Goal: Answer question/provide support: Answer question/provide support

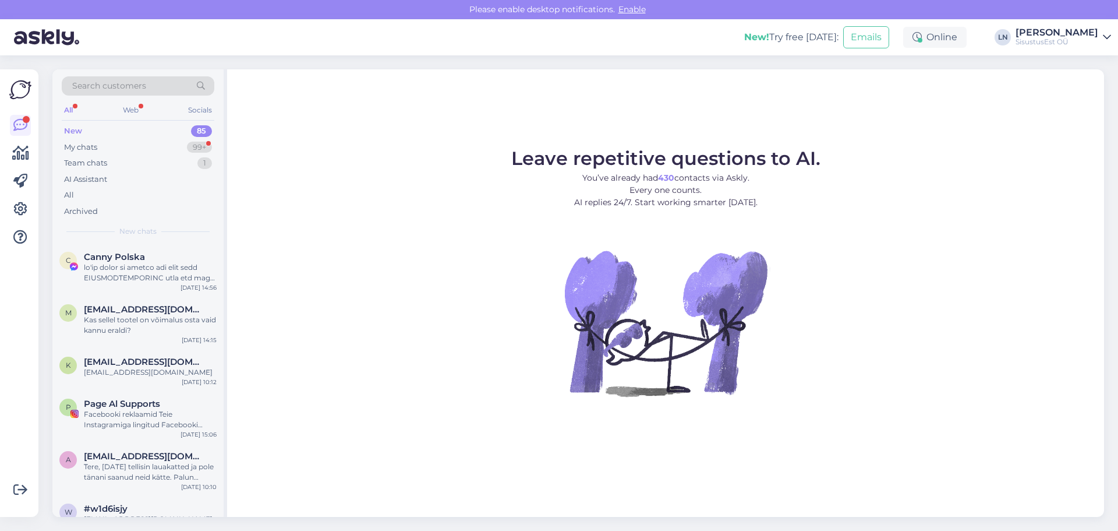
click at [79, 129] on div "New" at bounding box center [73, 131] width 18 height 12
click at [82, 145] on div "My chats" at bounding box center [80, 148] width 33 height 12
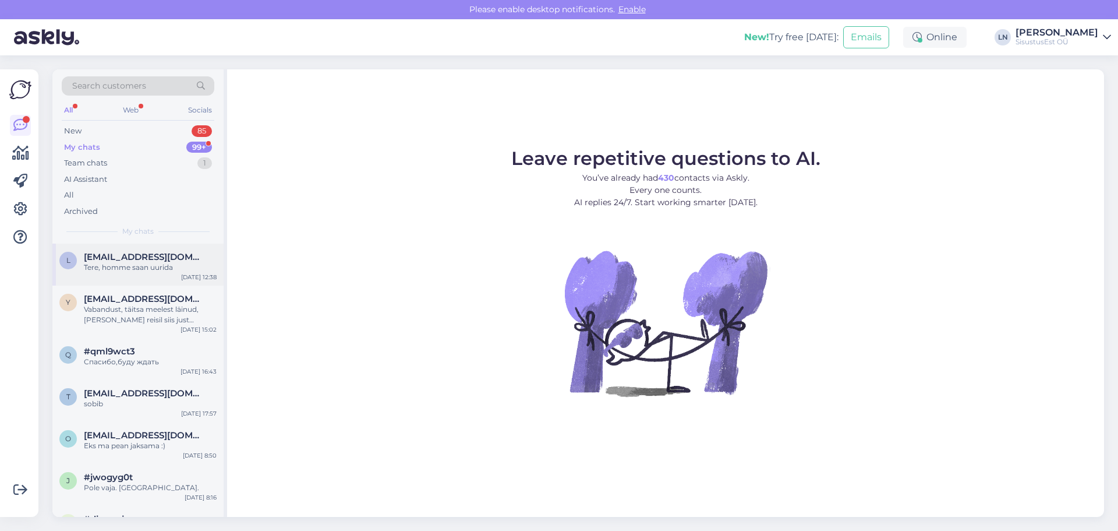
click at [107, 275] on div "l [EMAIL_ADDRESS][DOMAIN_NAME] Tere, homme saan uurida [DATE] 12:38" at bounding box center [137, 264] width 171 height 42
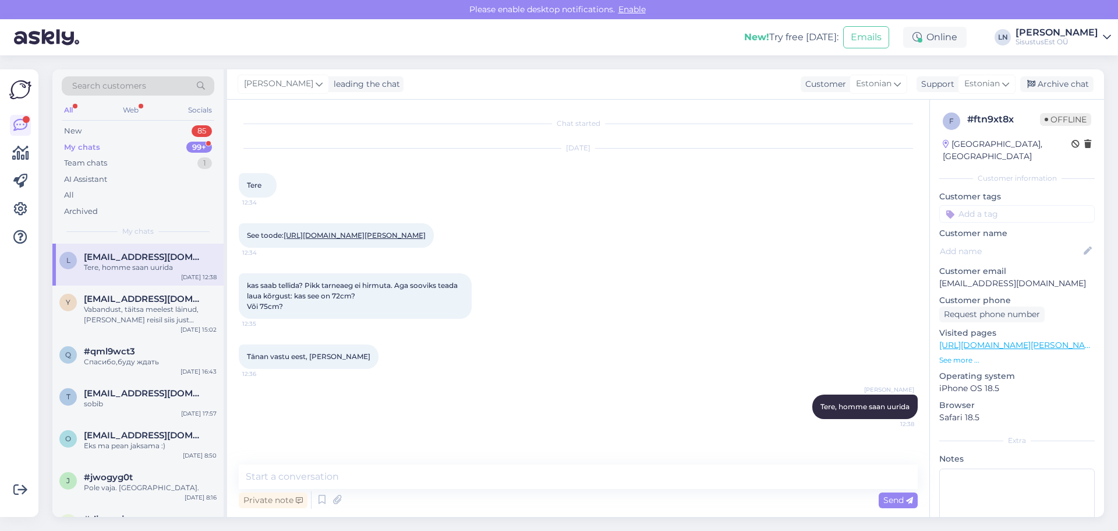
click at [421, 235] on link "[URL][DOMAIN_NAME][PERSON_NAME]" at bounding box center [355, 235] width 142 height 9
click at [387, 482] on textarea at bounding box center [578, 476] width 679 height 24
type textarea "kahjuks selleks hooajaks on otsas"
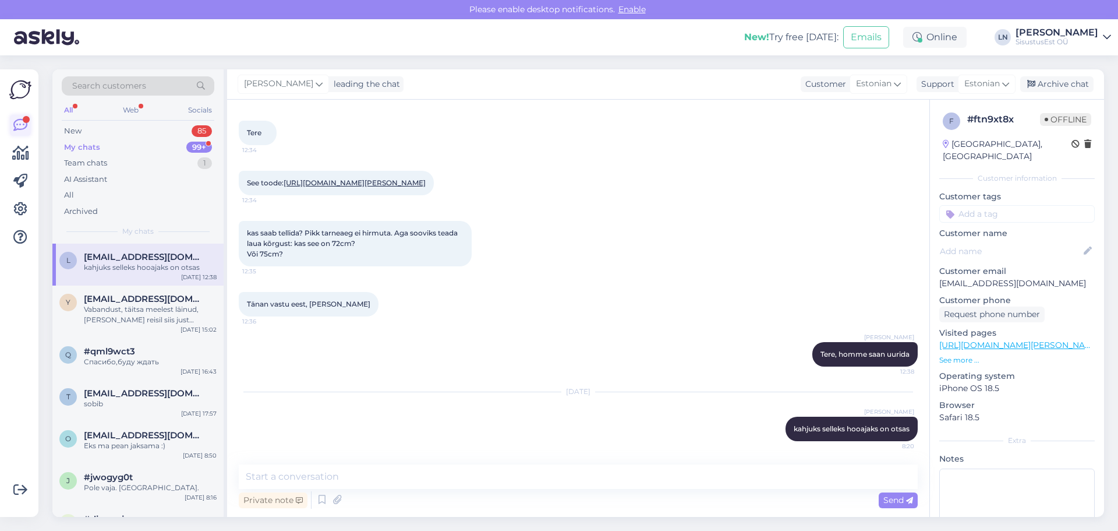
click at [22, 124] on icon at bounding box center [20, 125] width 14 height 14
click at [74, 143] on div "My chats" at bounding box center [82, 148] width 36 height 12
click at [74, 117] on div "All Web Socials" at bounding box center [138, 111] width 153 height 18
click at [75, 108] on div "All" at bounding box center [68, 109] width 13 height 15
click at [137, 109] on div "Web" at bounding box center [131, 109] width 20 height 15
